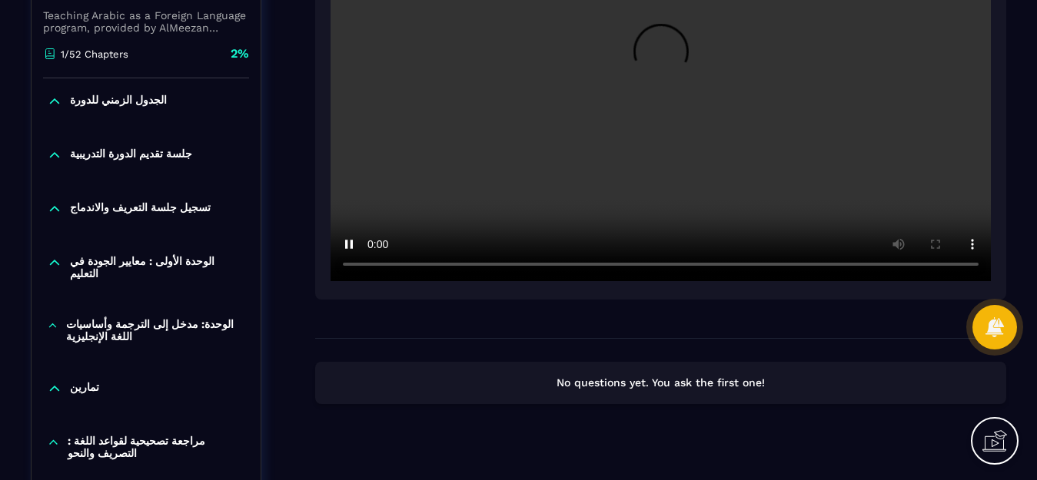
scroll to position [307, 0]
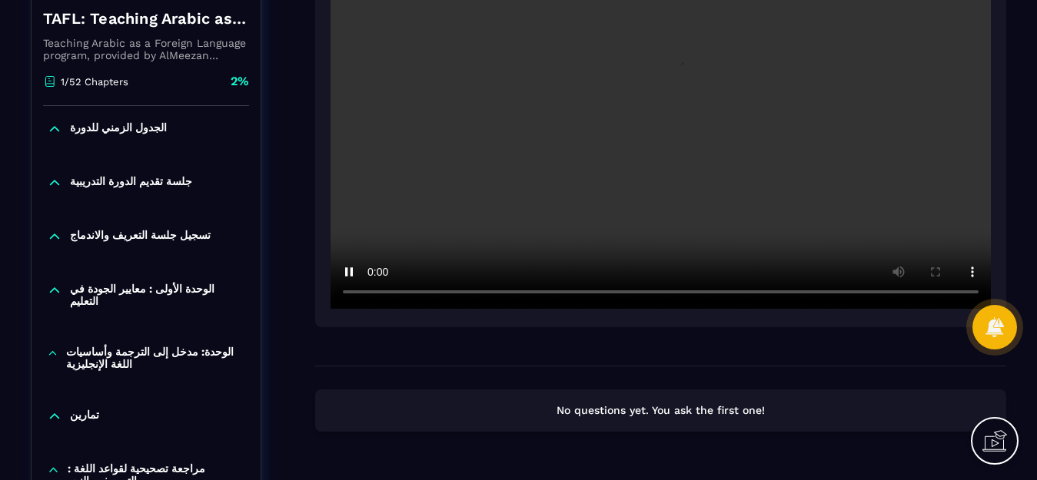
click at [799, 311] on div at bounding box center [660, 87] width 691 height 482
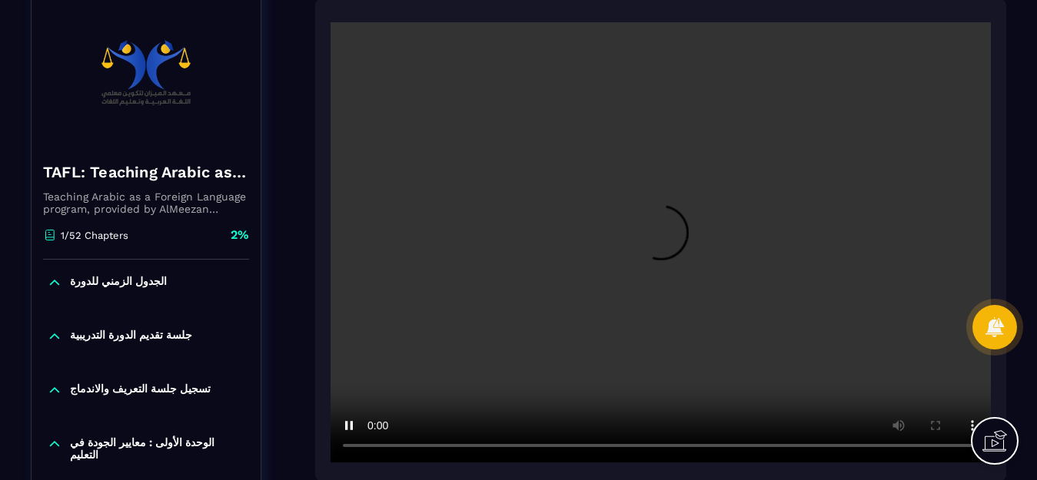
scroll to position [231, 0]
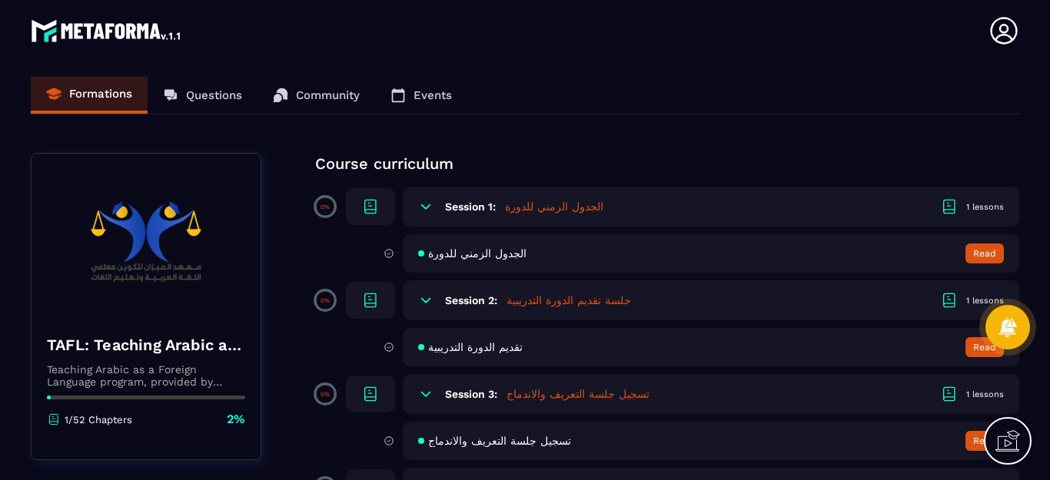
click at [85, 97] on div "Formations Questions Community Events" at bounding box center [525, 96] width 988 height 38
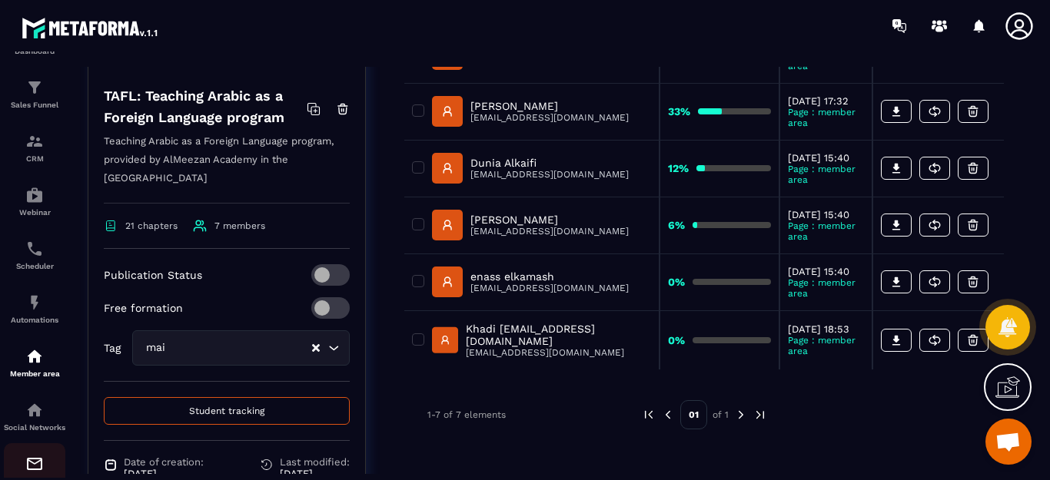
scroll to position [77, 0]
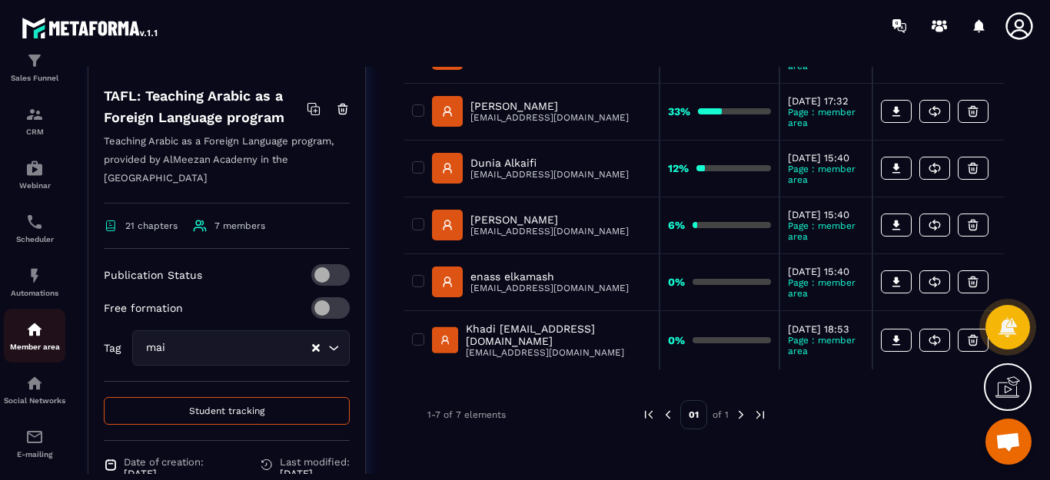
click at [34, 332] on img at bounding box center [34, 329] width 18 height 18
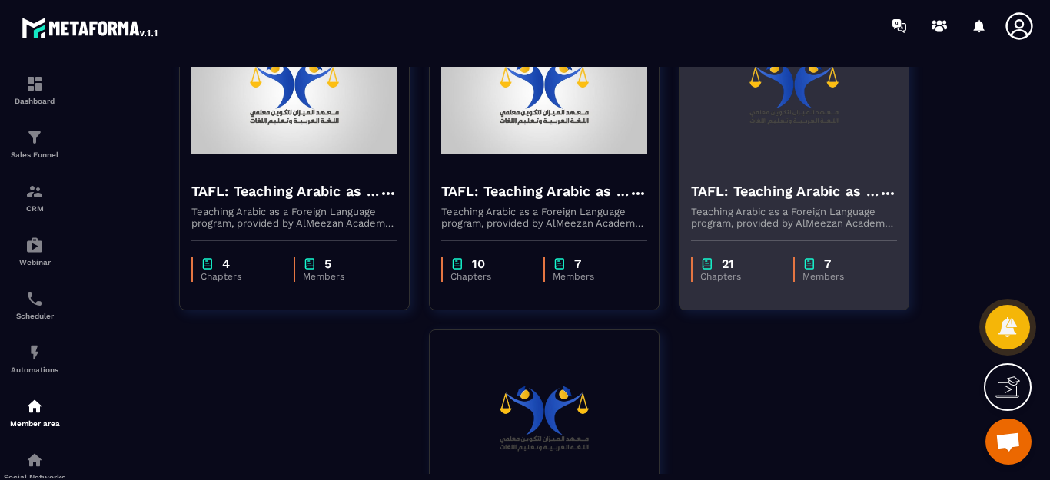
scroll to position [154, 0]
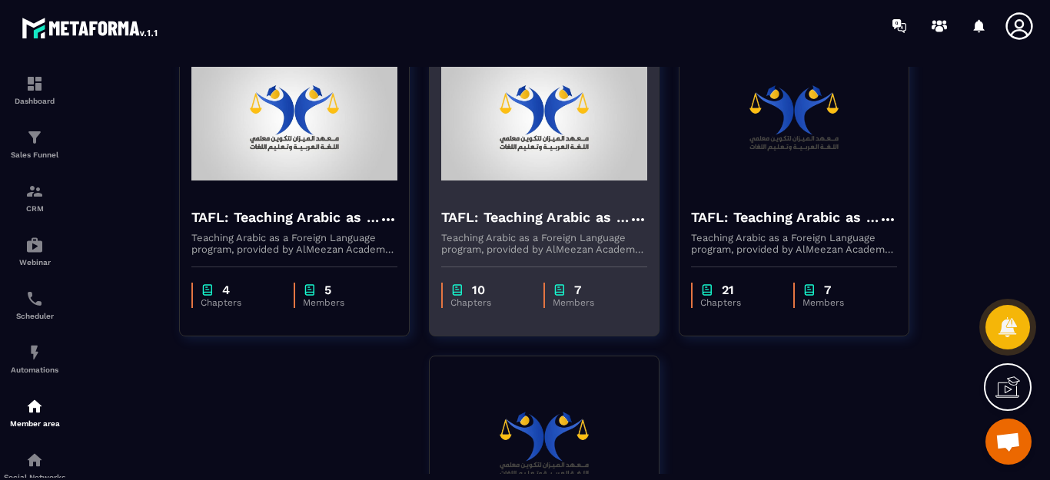
click at [549, 234] on p "Teaching Arabic as a Foreign Language program, provided by AlMeezan Academy in …" at bounding box center [544, 243] width 206 height 23
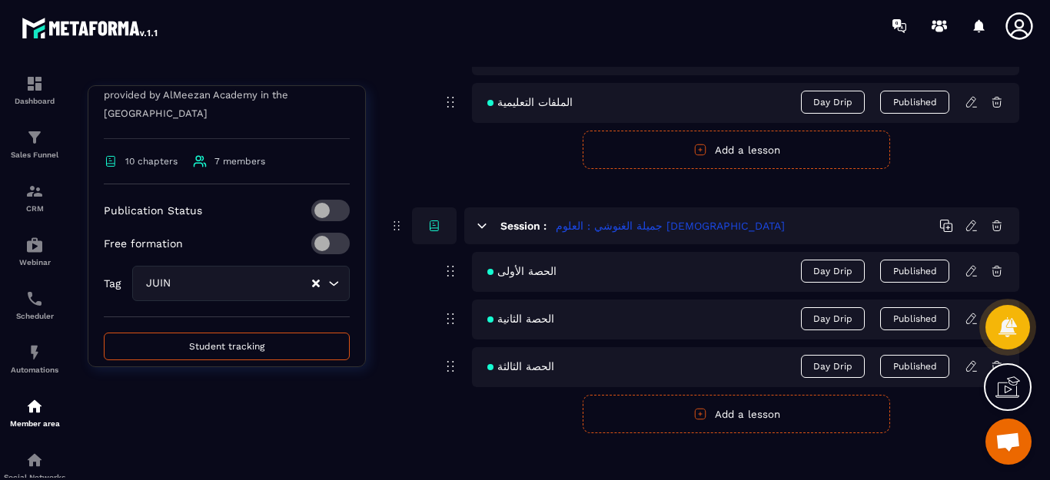
scroll to position [405, 0]
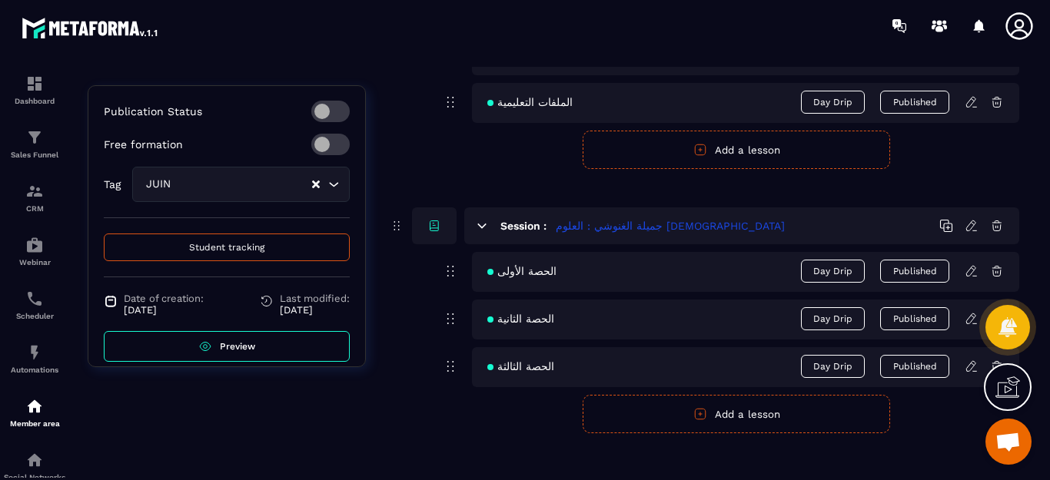
click at [241, 341] on span "Preview" at bounding box center [237, 346] width 35 height 11
